Goal: Navigation & Orientation: Find specific page/section

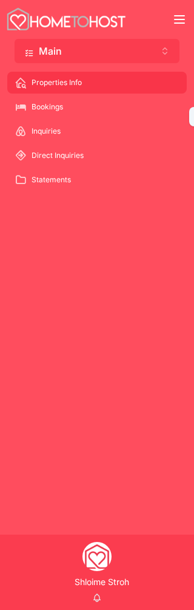
click at [98, 102] on div "Bookings" at bounding box center [97, 106] width 165 height 19
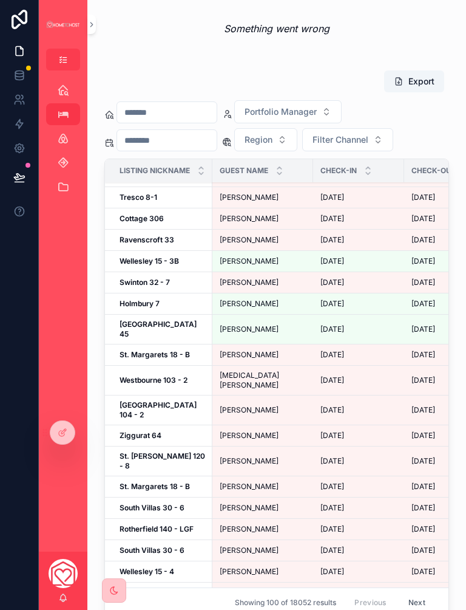
scroll to position [216, 0]
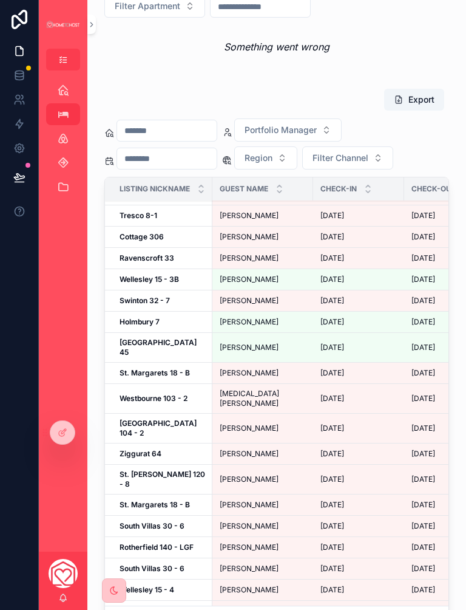
click at [178, 22] on div "ALL Portfolio Manager Region Filter Apartment Something went wrong" at bounding box center [276, 5] width 345 height 126
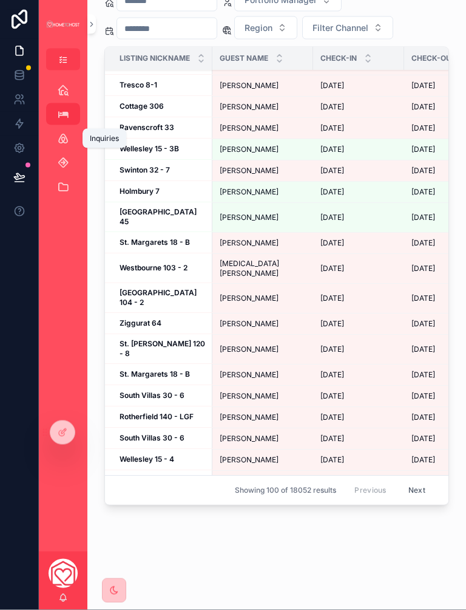
scroll to position [345, 0]
click at [61, 128] on link "Inquiries" at bounding box center [63, 139] width 34 height 22
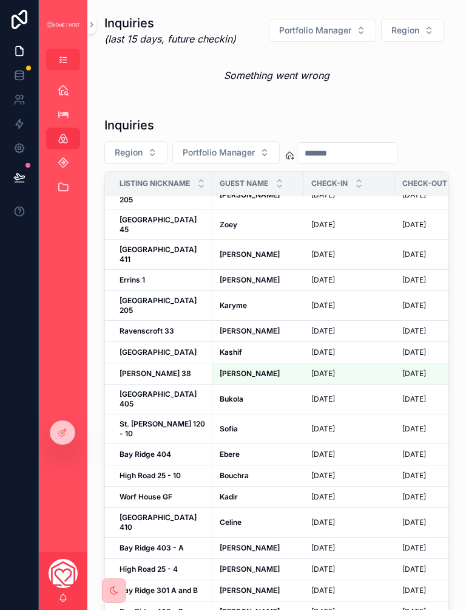
scroll to position [1243, 0]
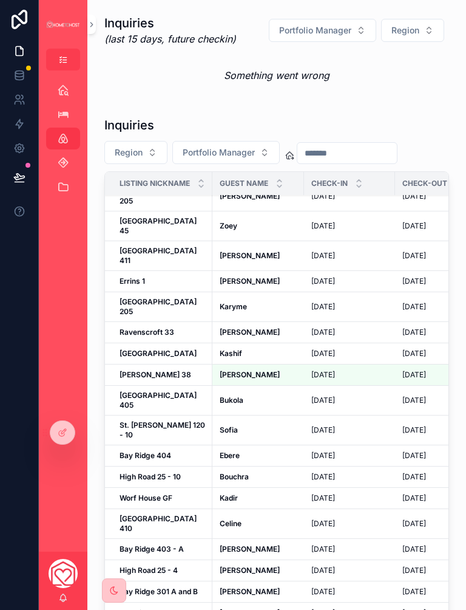
click at [60, 52] on button "scrollable content" at bounding box center [63, 60] width 34 height 22
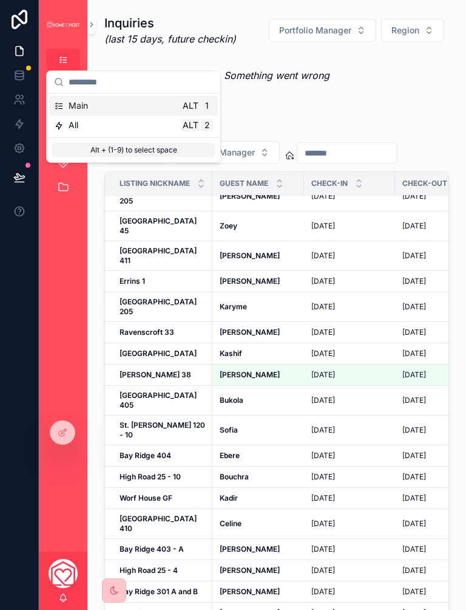
click at [59, 58] on icon "scrollable content" at bounding box center [63, 60] width 10 height 10
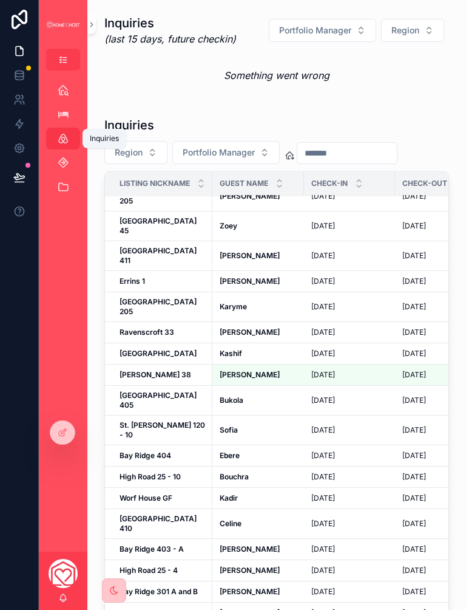
click at [55, 56] on button "scrollable content" at bounding box center [63, 60] width 34 height 22
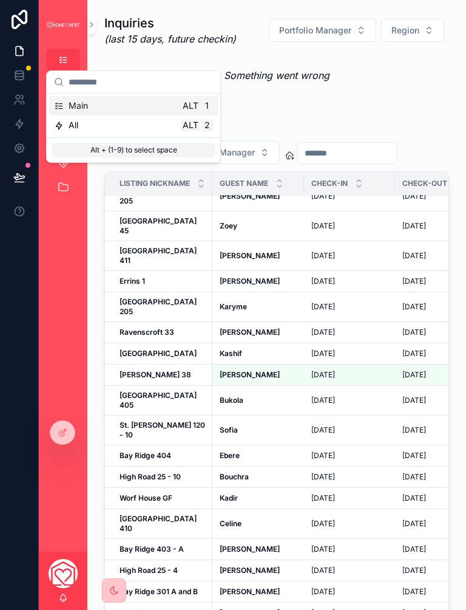
scroll to position [2, 0]
click at [67, 125] on div "All" at bounding box center [66, 125] width 24 height 12
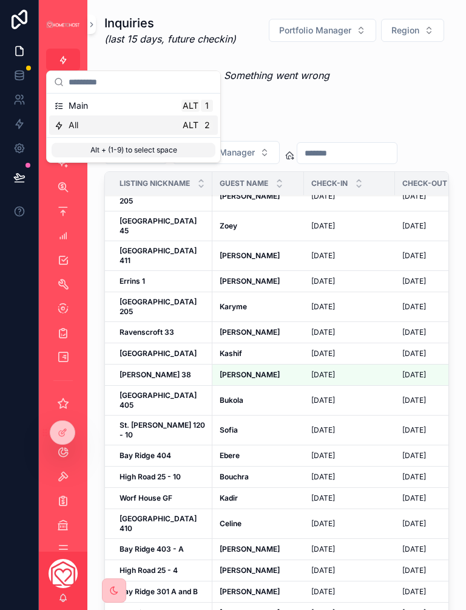
scroll to position [2, 0]
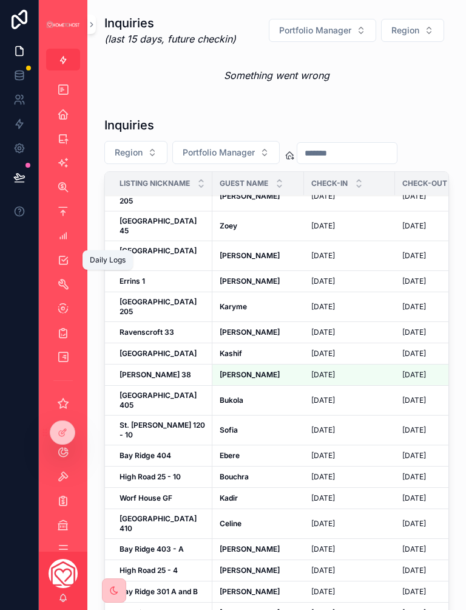
click at [71, 255] on div "Daily Logs" at bounding box center [62, 259] width 19 height 19
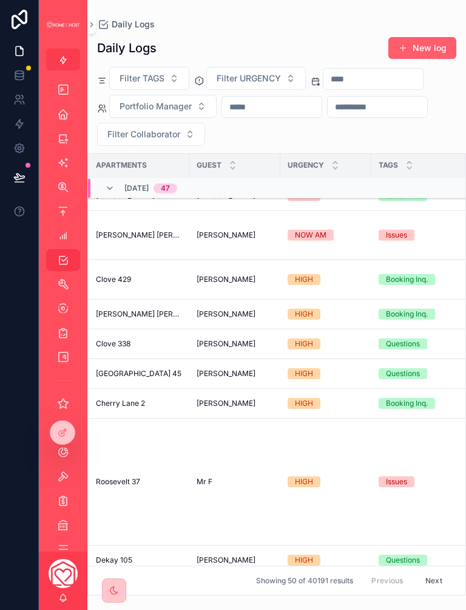
scroll to position [1591, 182]
